Goal: Task Accomplishment & Management: Complete application form

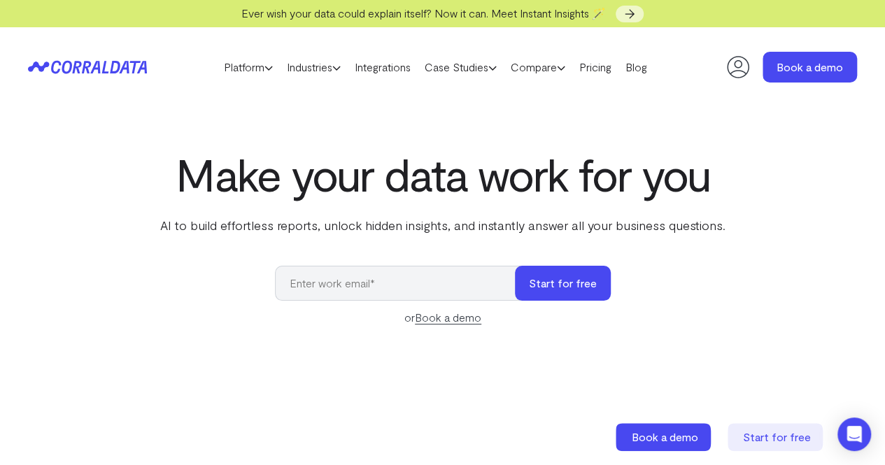
type input "[EMAIL_ADDRESS][DOMAIN_NAME]"
click at [547, 285] on button "Start for free" at bounding box center [563, 283] width 96 height 35
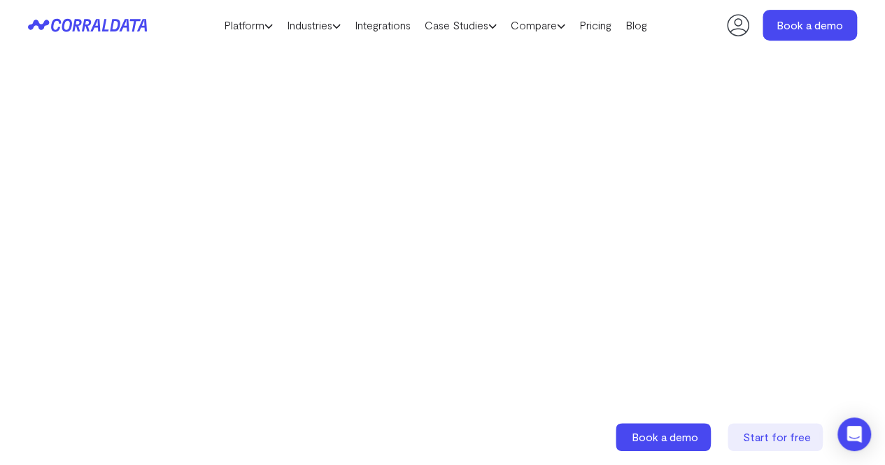
scroll to position [460, 0]
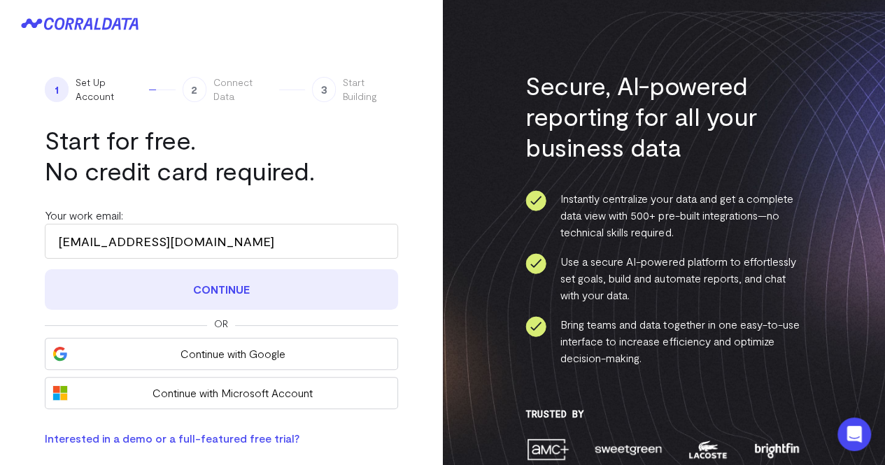
click at [200, 299] on button "Continue" at bounding box center [221, 289] width 353 height 41
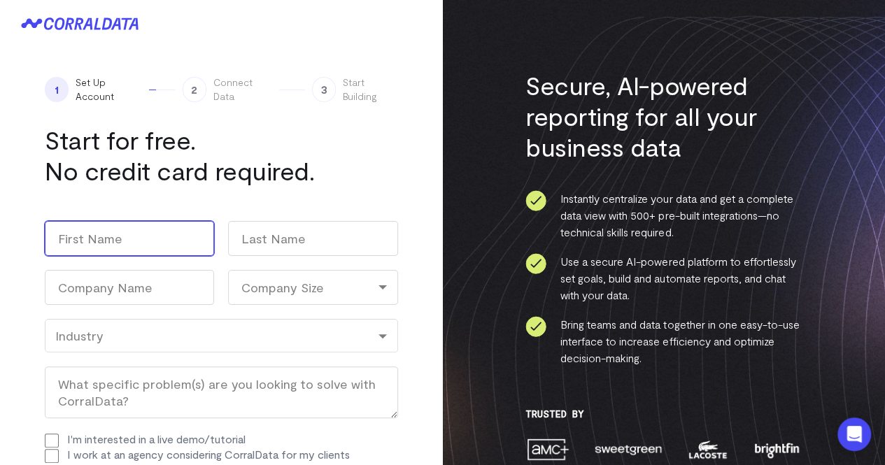
click at [120, 233] on input "First" at bounding box center [129, 238] width 169 height 35
type input "raj"
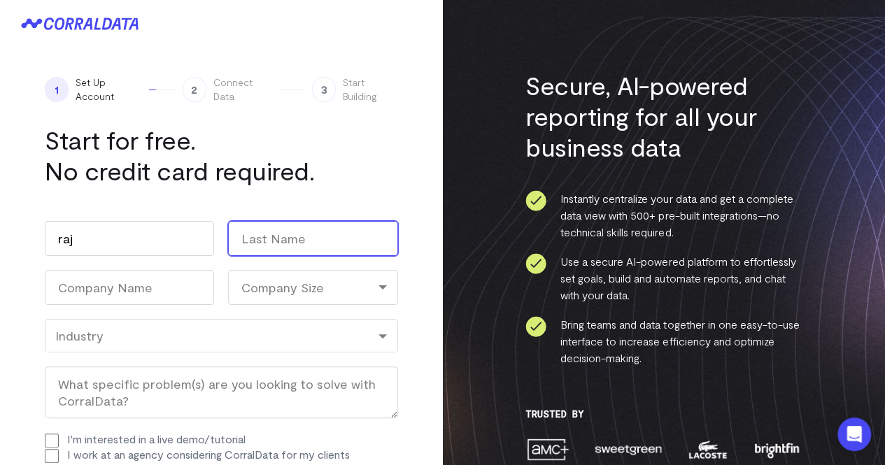
click at [257, 239] on input "Last" at bounding box center [312, 238] width 169 height 35
type input "d"
click at [281, 295] on div "Company Size" at bounding box center [312, 287] width 169 height 35
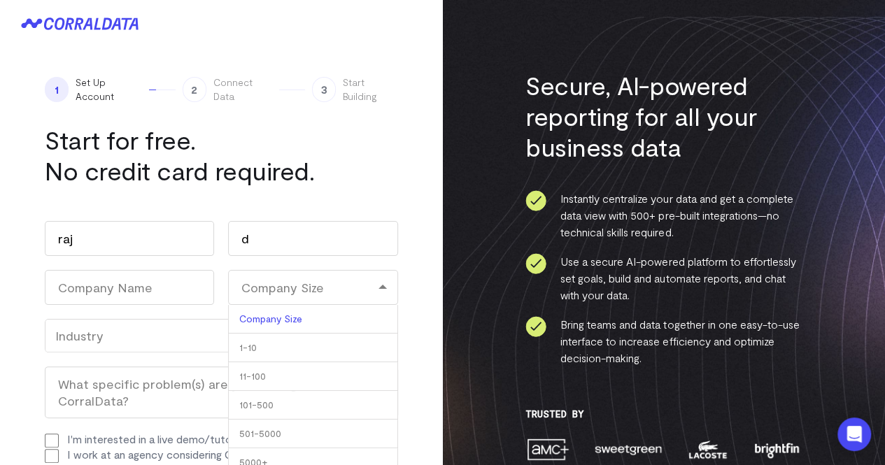
click at [251, 376] on li "11-100" at bounding box center [312, 376] width 169 height 29
select select "11-100"
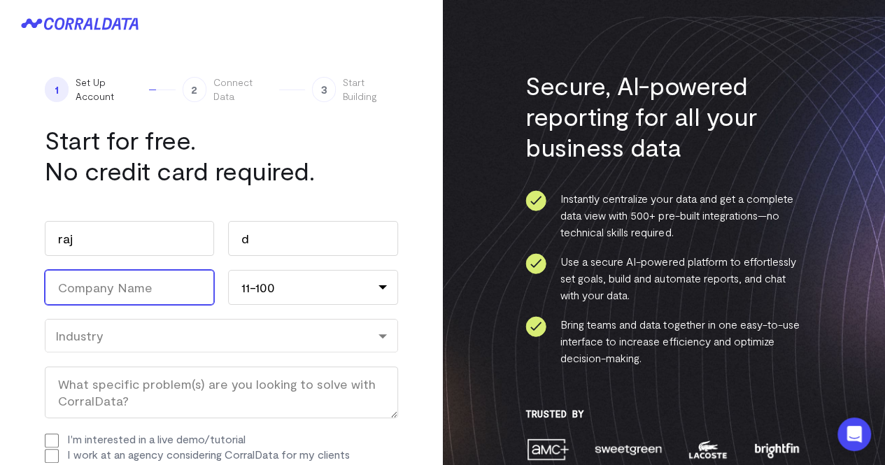
click at [141, 285] on input "Company Name (Required)" at bounding box center [129, 287] width 169 height 35
click at [200, 339] on div "Industry" at bounding box center [221, 335] width 332 height 15
type input "testss"
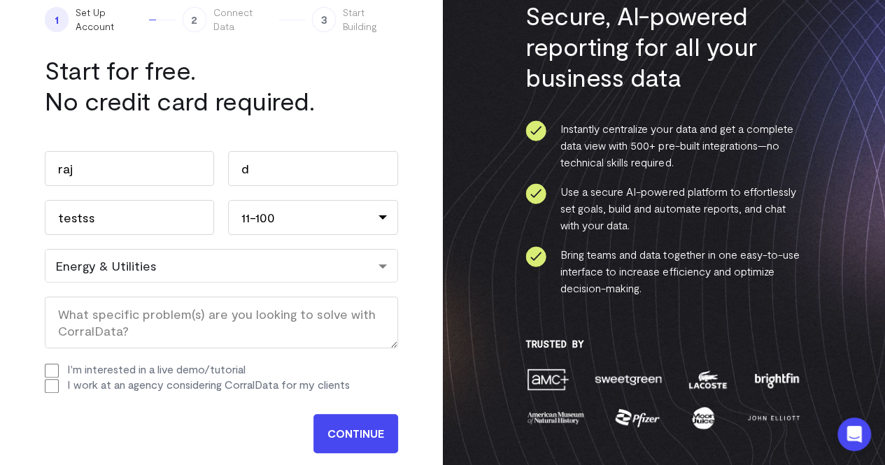
scroll to position [140, 0]
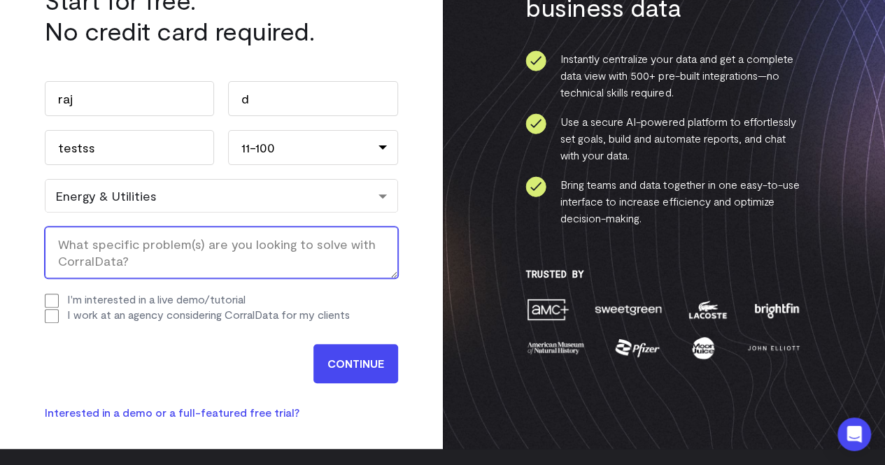
click at [168, 260] on textarea "What specific problem(s) are you looking to solve with CorralData? (Required)" at bounding box center [221, 253] width 353 height 52
type textarea "mql promql"
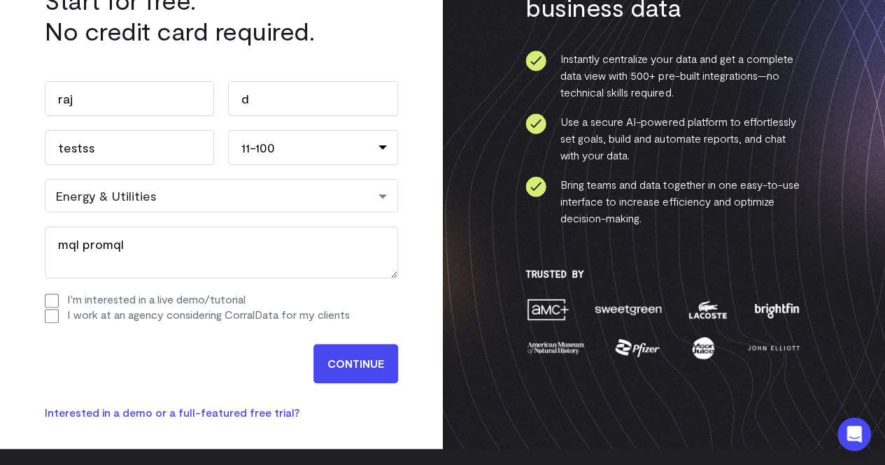
click at [108, 311] on div "Work email (Required) amirtharajanayagam@verizon.com Name raj First d Last Comp…" at bounding box center [221, 202] width 353 height 270
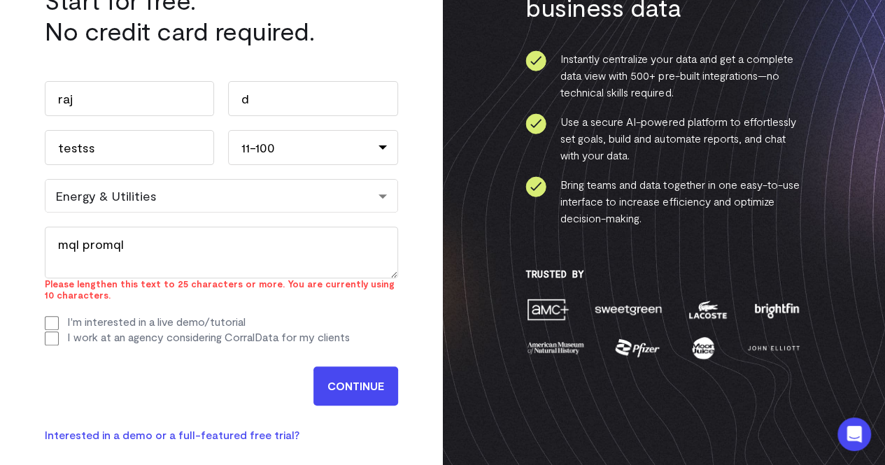
click at [166, 337] on label "I work at an agency considering CorralData for my clients" at bounding box center [208, 336] width 283 height 13
click at [59, 337] on input "I work at an agency considering CorralData for my clients" at bounding box center [52, 339] width 14 height 14
checkbox input "true"
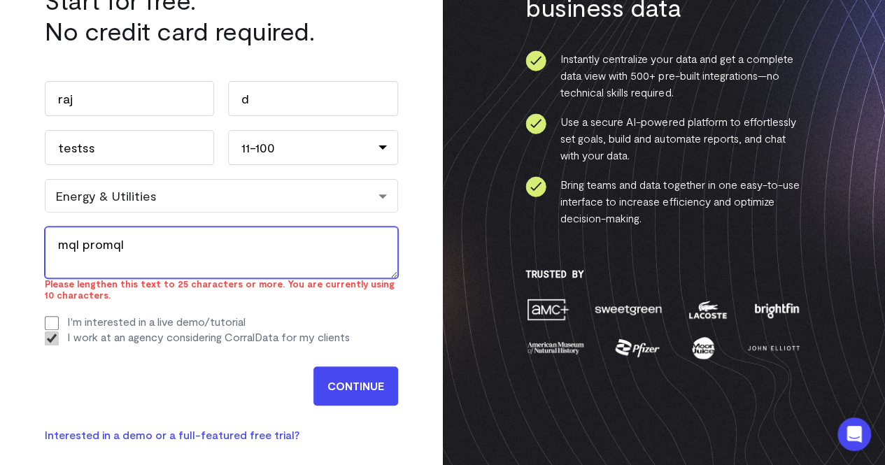
click at [59, 239] on textarea "mql promql" at bounding box center [221, 253] width 353 height 52
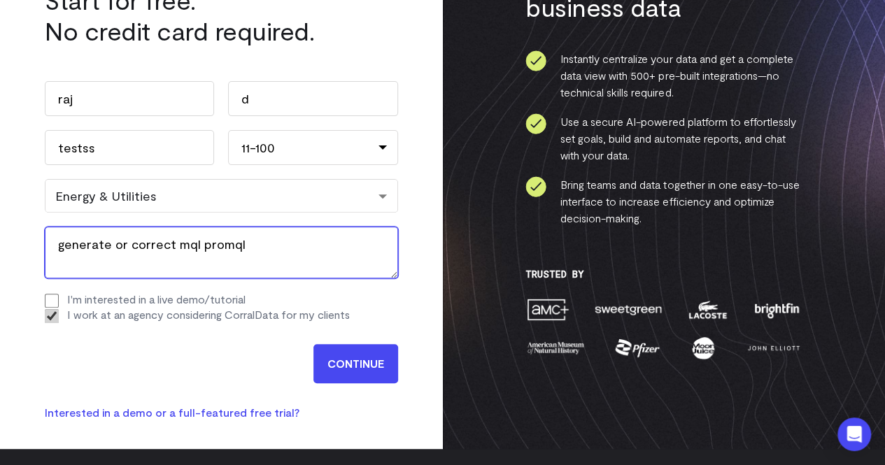
type textarea "generate or correct mql promql"
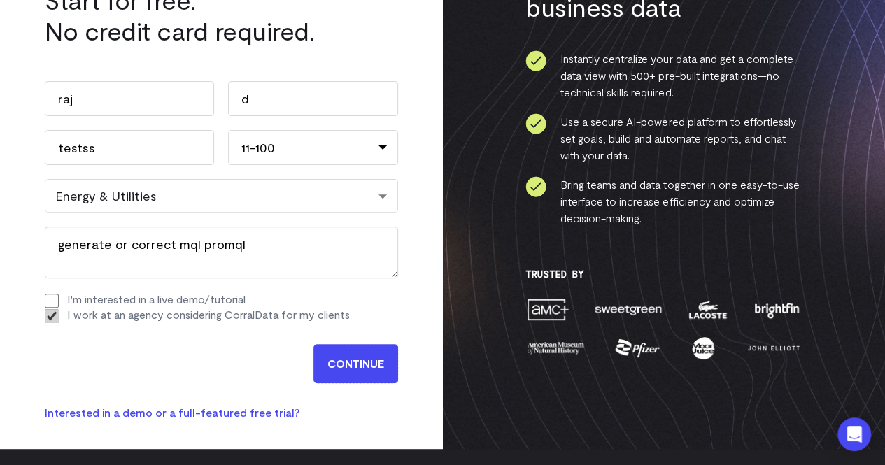
click at [379, 371] on input "CONTINUE" at bounding box center [355, 363] width 85 height 39
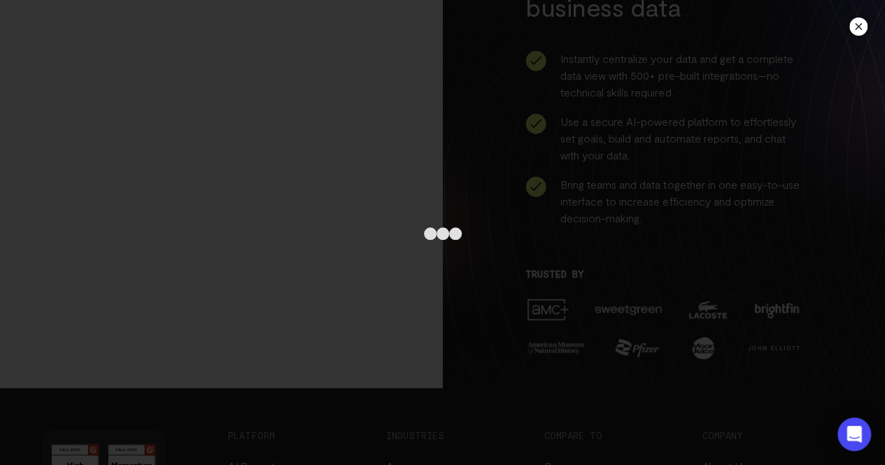
scroll to position [29, 0]
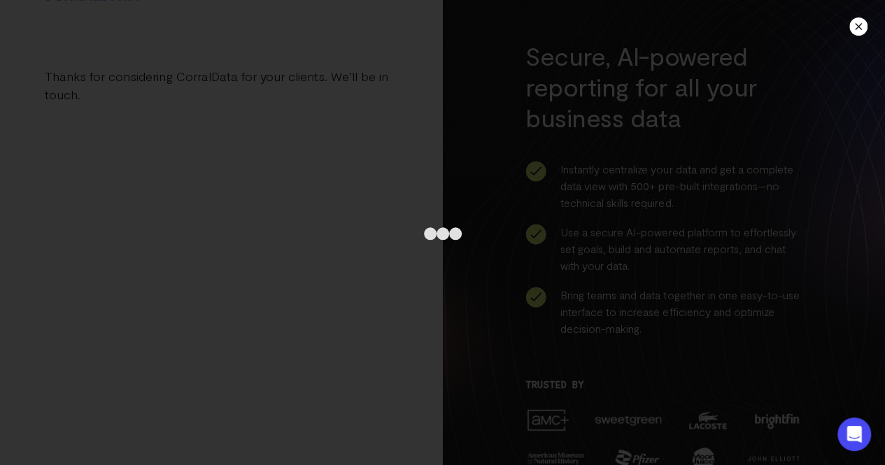
click at [857, 27] on div at bounding box center [858, 26] width 18 height 18
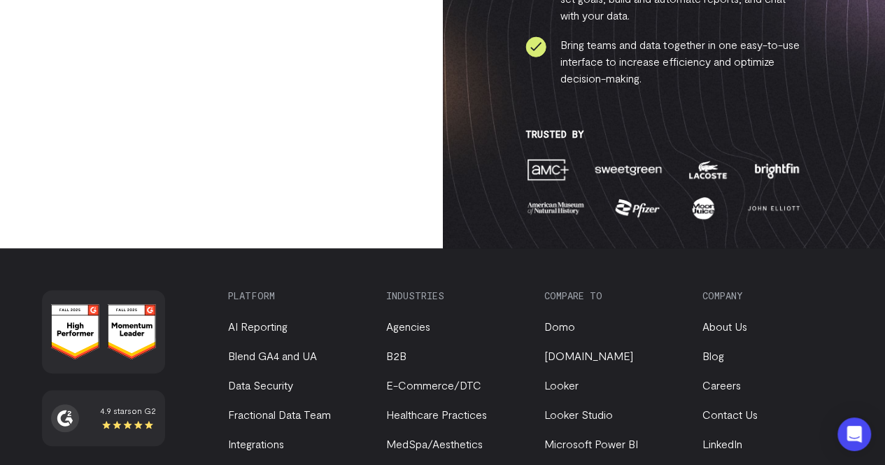
scroll to position [0, 0]
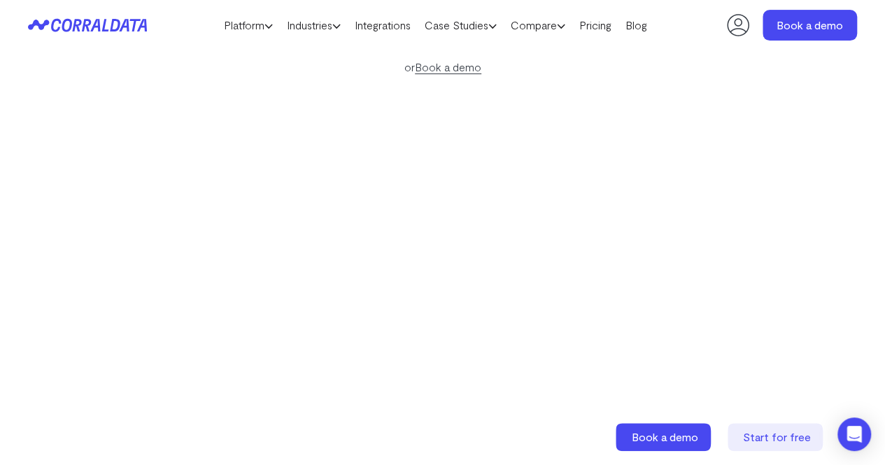
scroll to position [361, 0]
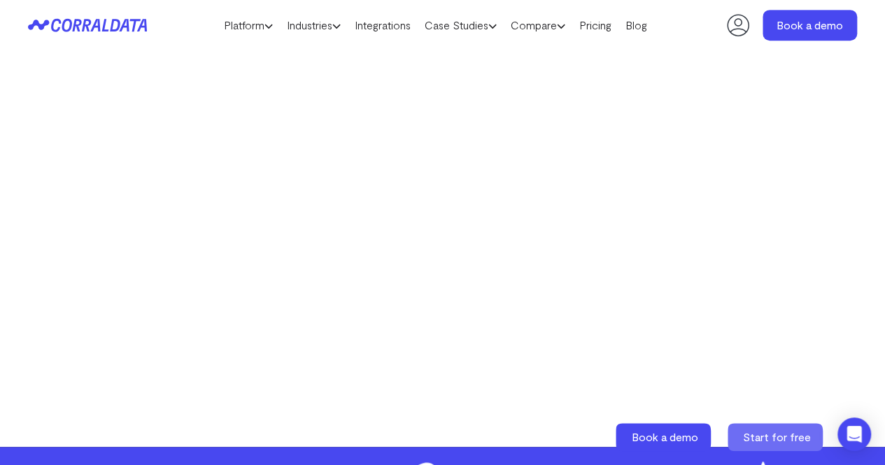
click at [768, 433] on span "Start for free" at bounding box center [777, 436] width 68 height 13
